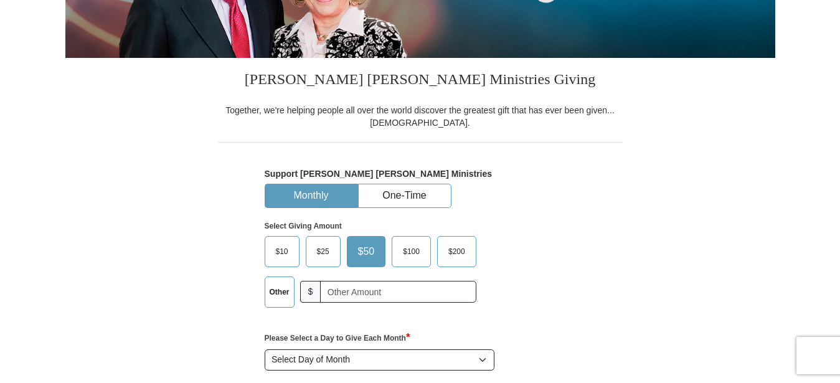
scroll to position [318, 0]
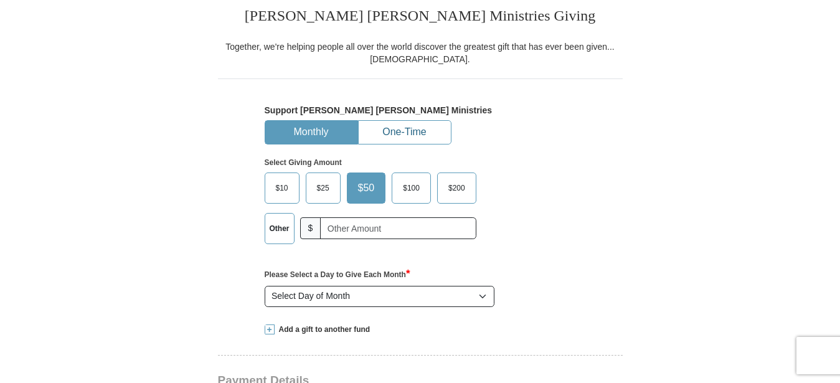
click at [399, 131] on button "One-Time" at bounding box center [405, 132] width 92 height 23
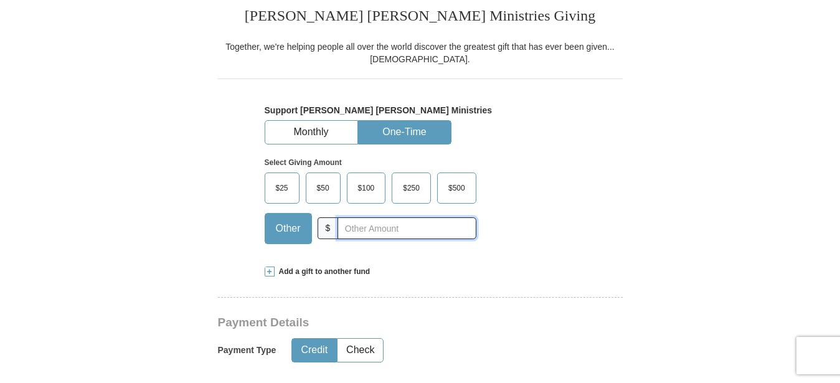
click at [374, 226] on input "text" at bounding box center [407, 228] width 138 height 22
type input "35.00"
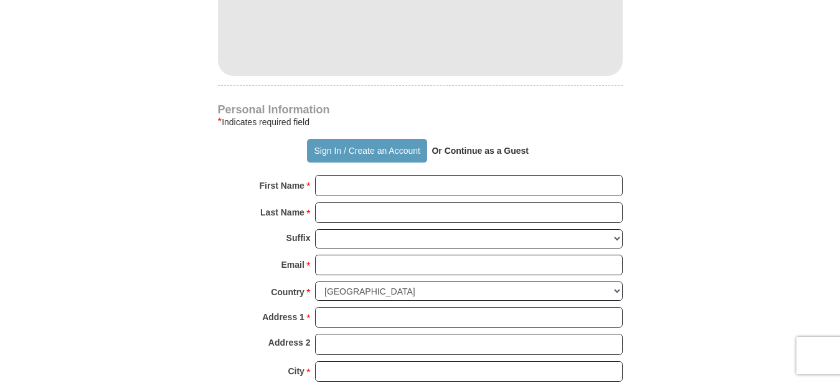
scroll to position [826, 0]
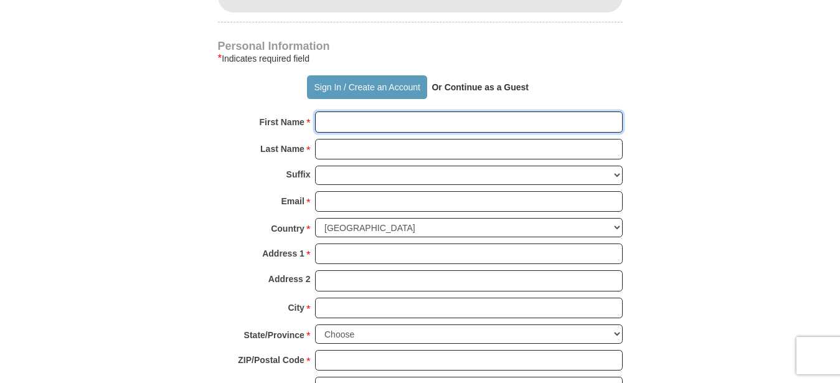
click at [331, 115] on input "First Name *" at bounding box center [469, 122] width 308 height 21
type input "[PERSON_NAME]"
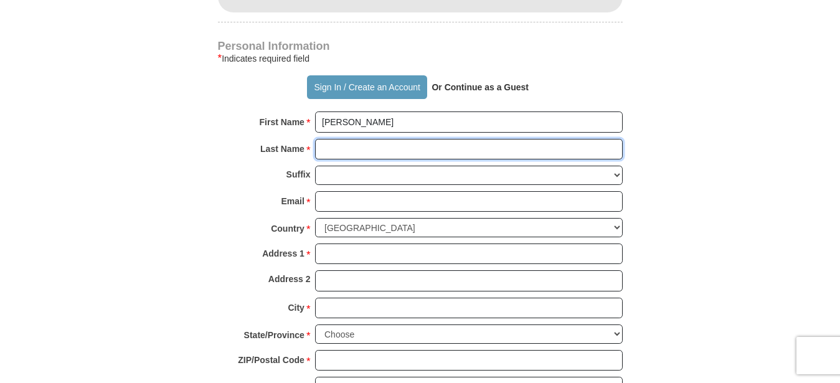
type input "[PERSON_NAME]"
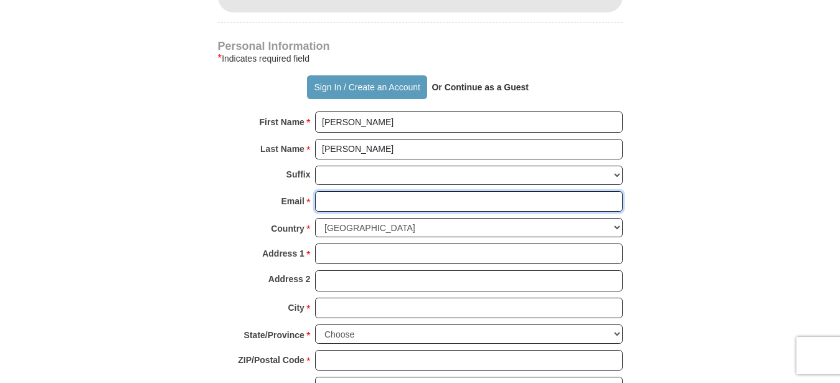
type input "[PERSON_NAME][EMAIL_ADDRESS][DOMAIN_NAME]"
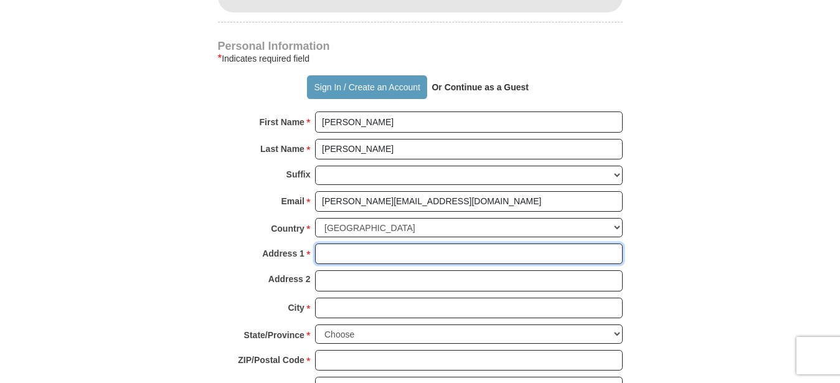
type input "Po Box 984"
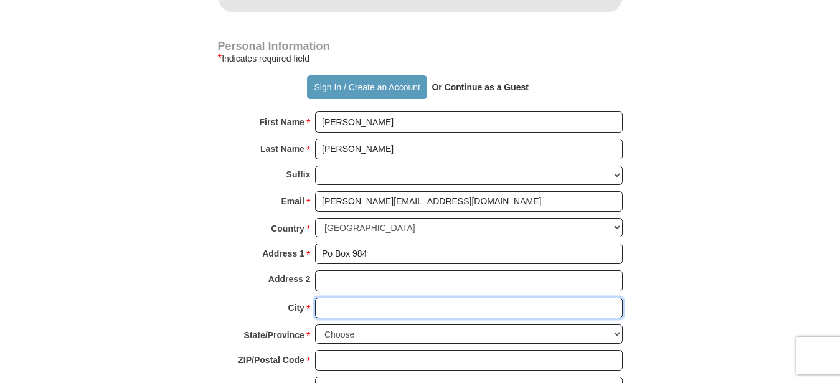
type input "Lake Junaluska"
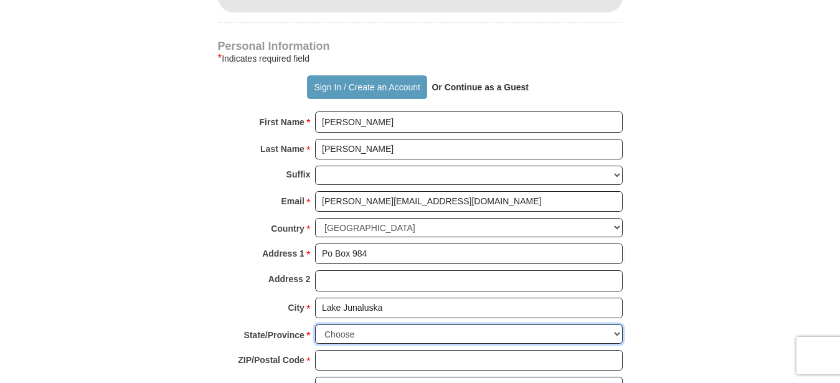
select select "NC"
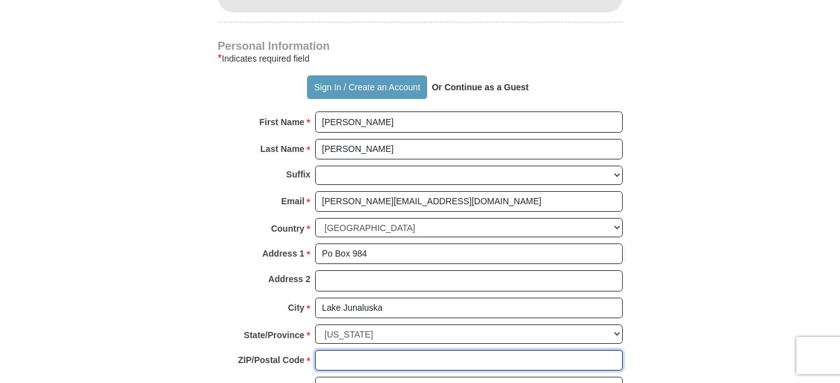
type input "28745"
type input "8285071129"
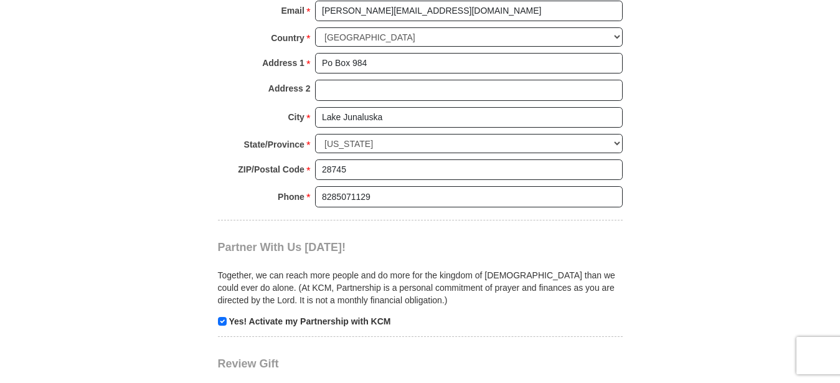
scroll to position [1144, 0]
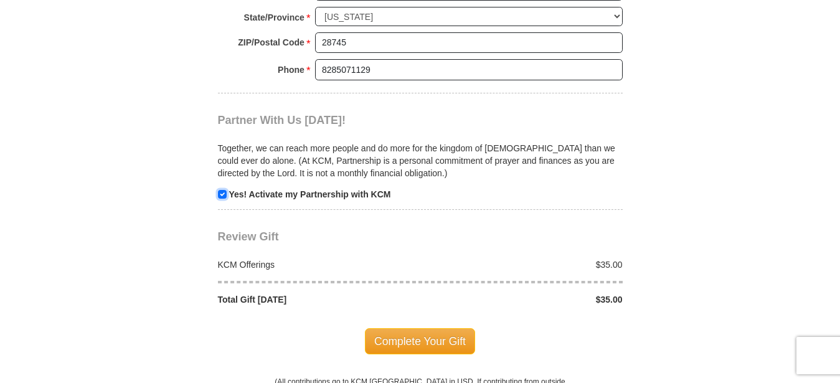
click at [222, 197] on input "checkbox" at bounding box center [222, 194] width 9 height 9
checkbox input "false"
click at [415, 340] on span "Complete Your Gift" at bounding box center [420, 341] width 110 height 26
